Goal: Task Accomplishment & Management: Complete application form

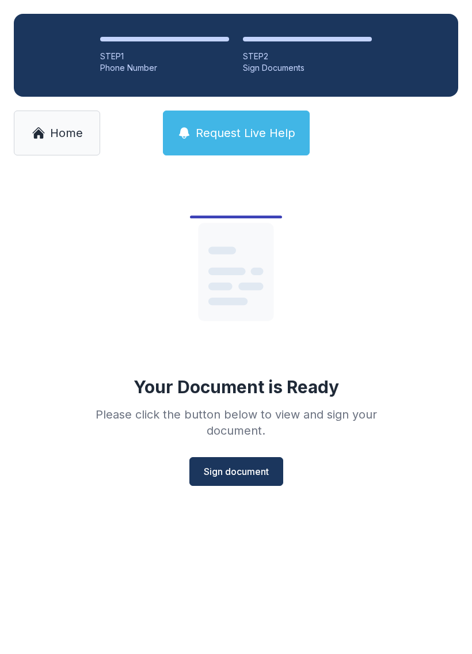
click at [250, 466] on span "Sign document" at bounding box center [236, 472] width 65 height 14
click at [249, 470] on span "Sign document" at bounding box center [236, 472] width 65 height 14
click at [75, 132] on span "Home" at bounding box center [66, 133] width 33 height 16
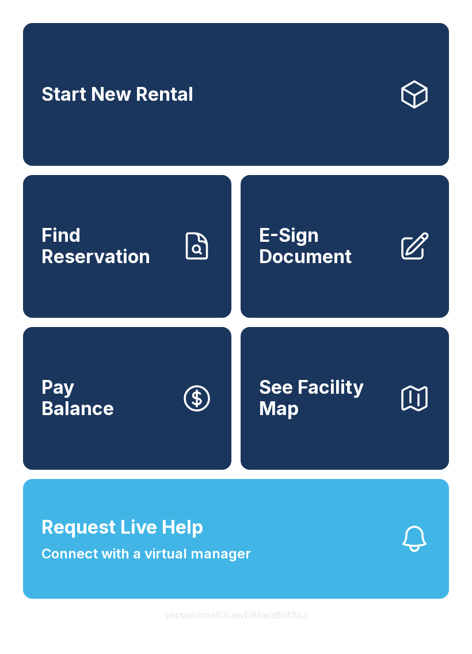
click at [354, 290] on link "E-Sign Document" at bounding box center [345, 246] width 208 height 143
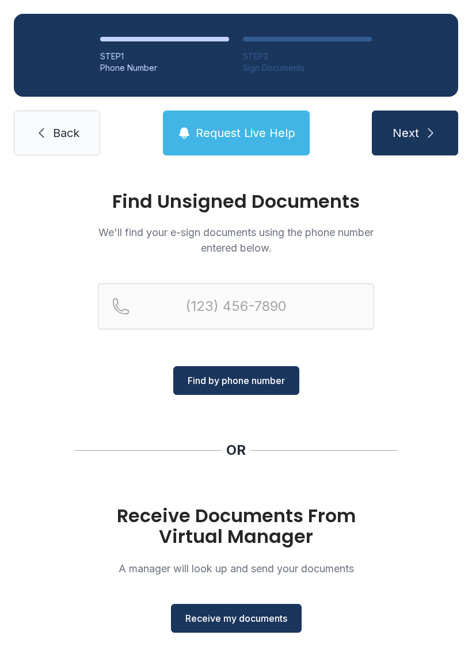
click at [247, 625] on button "Receive my documents" at bounding box center [236, 618] width 131 height 29
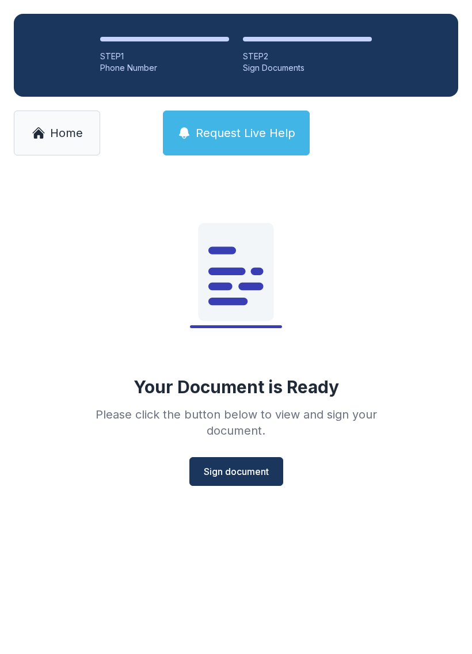
click at [256, 462] on button "Sign document" at bounding box center [236, 471] width 94 height 29
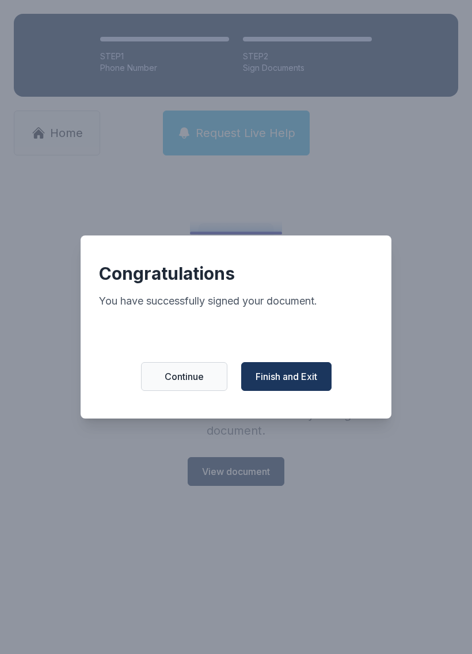
click at [280, 390] on button "Finish and Exit" at bounding box center [286, 376] width 90 height 29
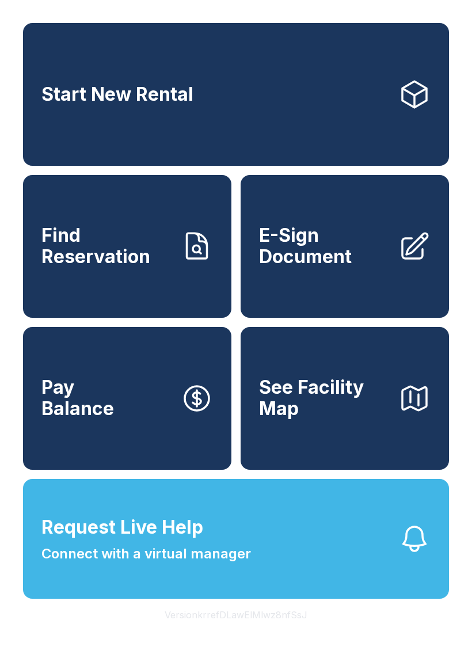
click at [342, 267] on span "E-Sign Document" at bounding box center [324, 246] width 130 height 42
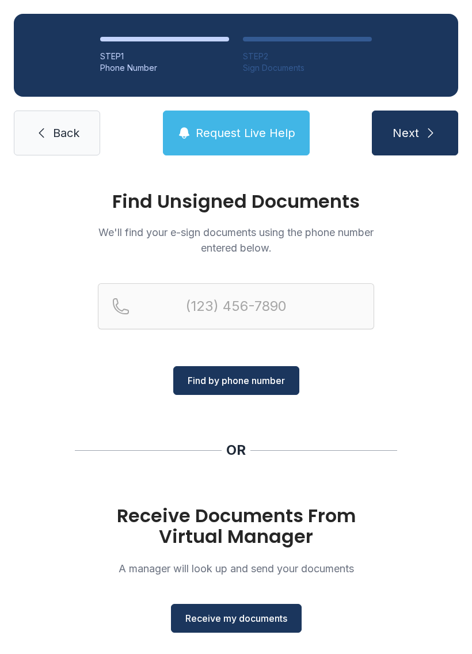
click at [239, 625] on span "Receive my documents" at bounding box center [236, 618] width 102 height 14
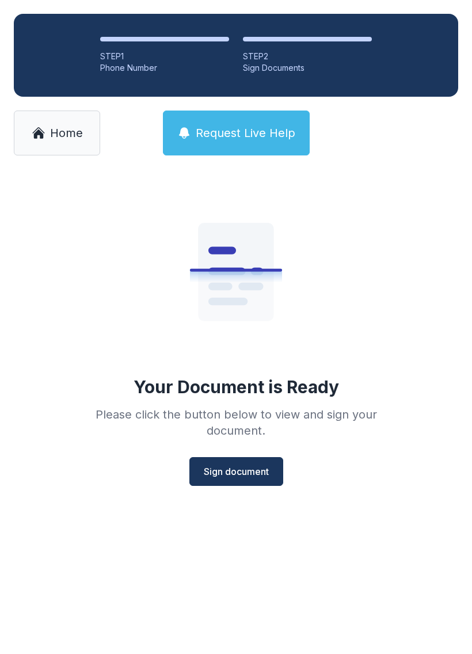
click at [234, 476] on span "Sign document" at bounding box center [236, 472] width 65 height 14
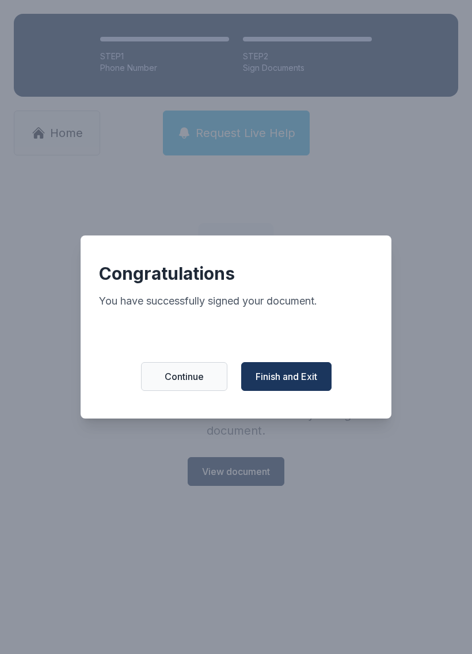
click at [291, 375] on span "Finish and Exit" at bounding box center [287, 377] width 62 height 14
